Goal: Information Seeking & Learning: Learn about a topic

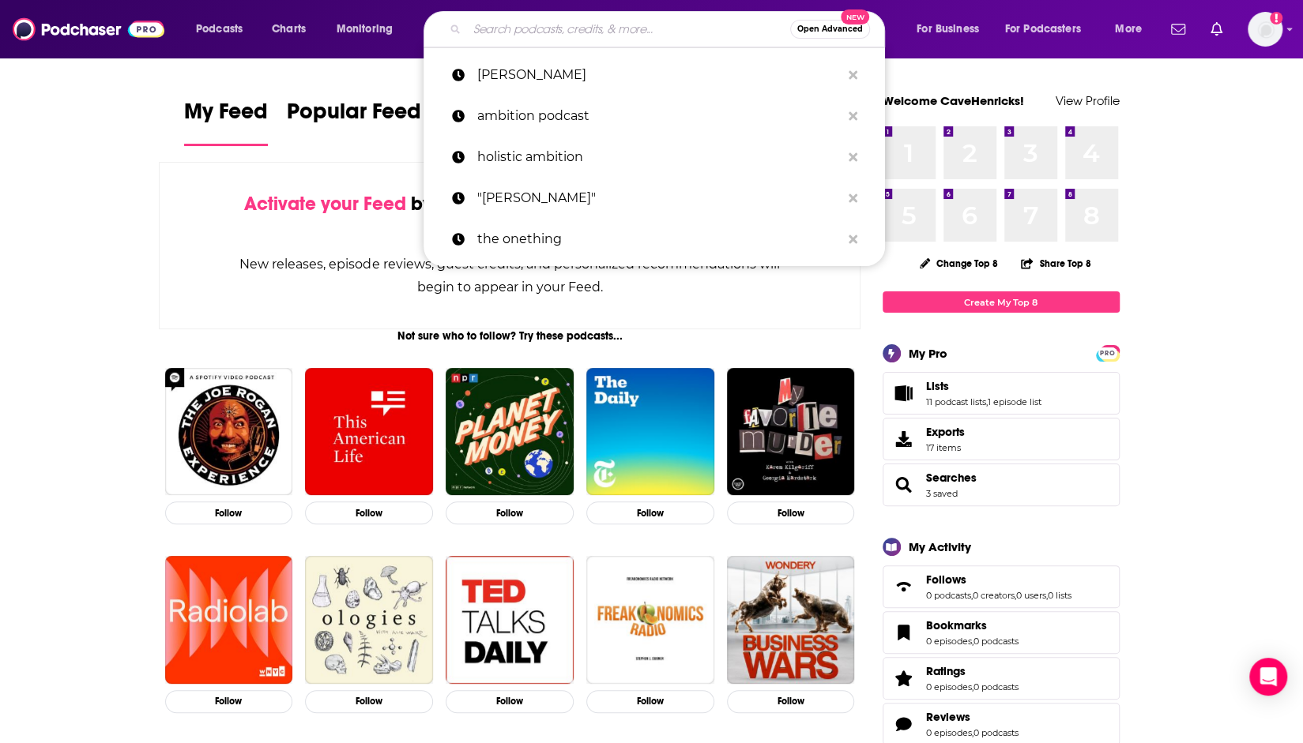
click at [616, 27] on input "Search podcasts, credits, & more..." at bounding box center [628, 29] width 323 height 25
paste input "• Vienna Pharaon"
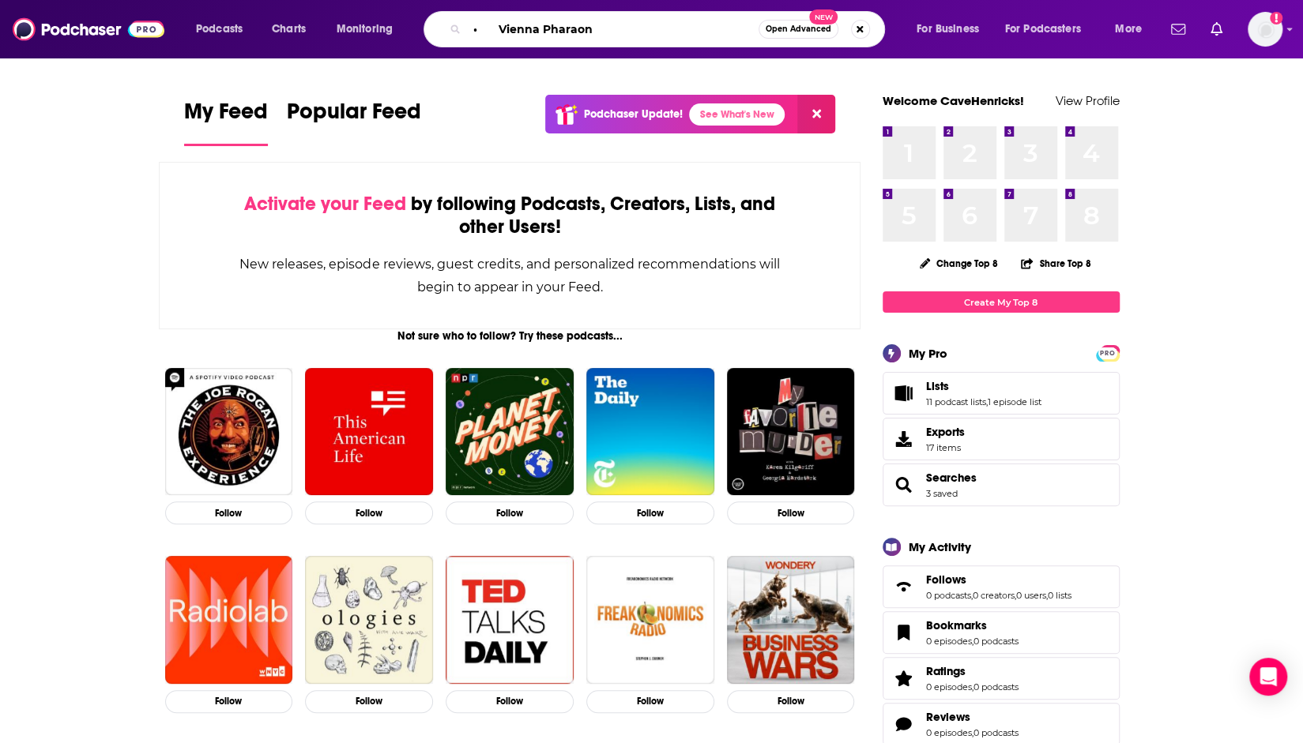
drag, startPoint x: 498, startPoint y: 29, endPoint x: 296, endPoint y: 15, distance: 202.7
click at [296, 15] on div "Podcasts Charts Monitoring • [GEOGRAPHIC_DATA] Pharaon Open Advanced New For Bu…" at bounding box center [671, 29] width 972 height 36
type input "Vienna Pharaon"
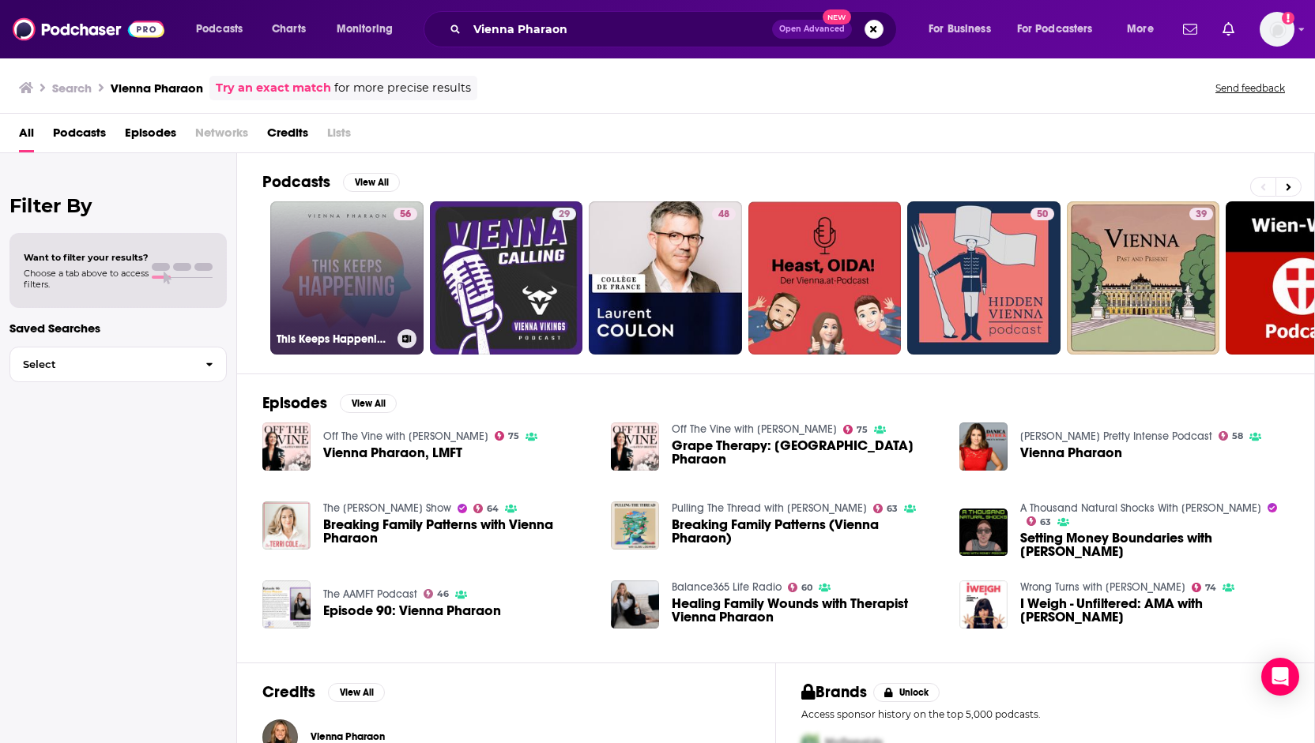
click at [352, 259] on link "56 This Keeps Happening with Vienna Pharaon" at bounding box center [346, 277] width 153 height 153
